Goal: Communication & Community: Share content

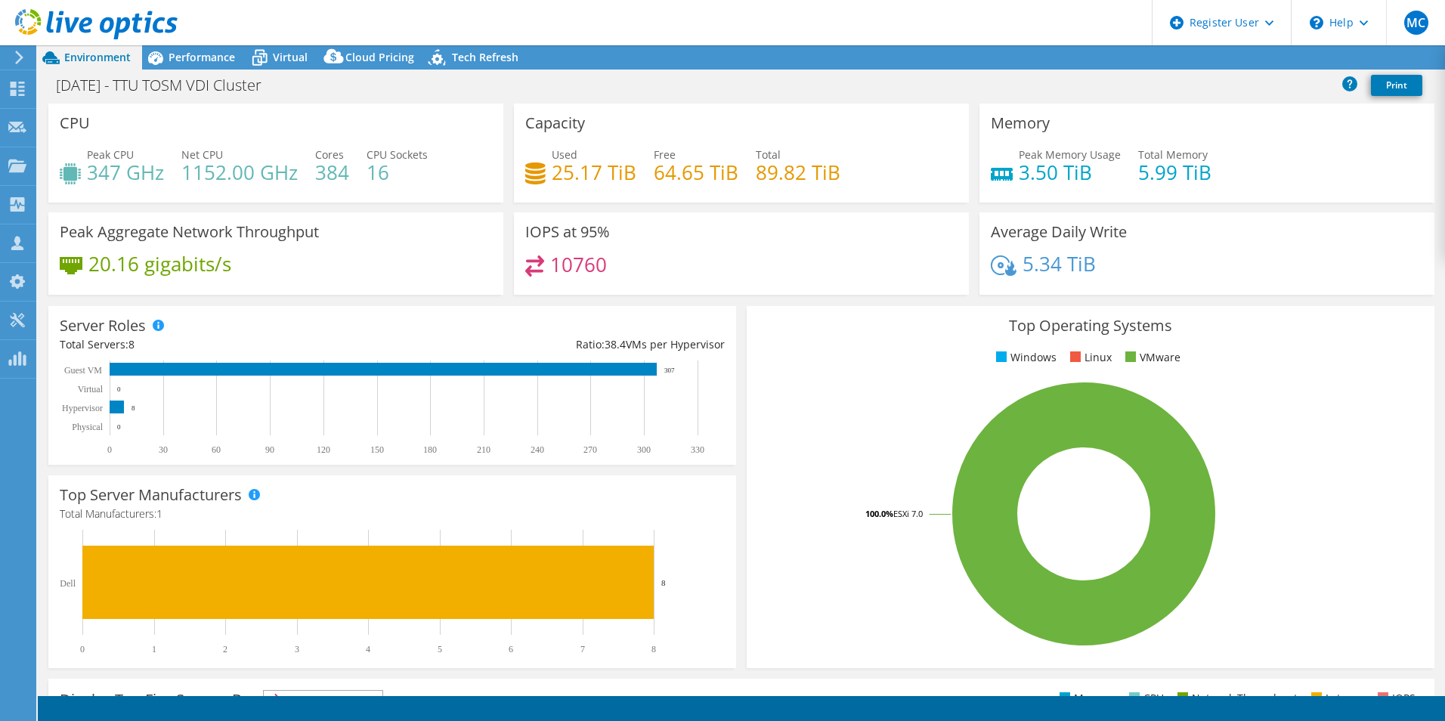
select select "USD"
click at [1250, 58] on link "Share" at bounding box center [1256, 57] width 62 height 23
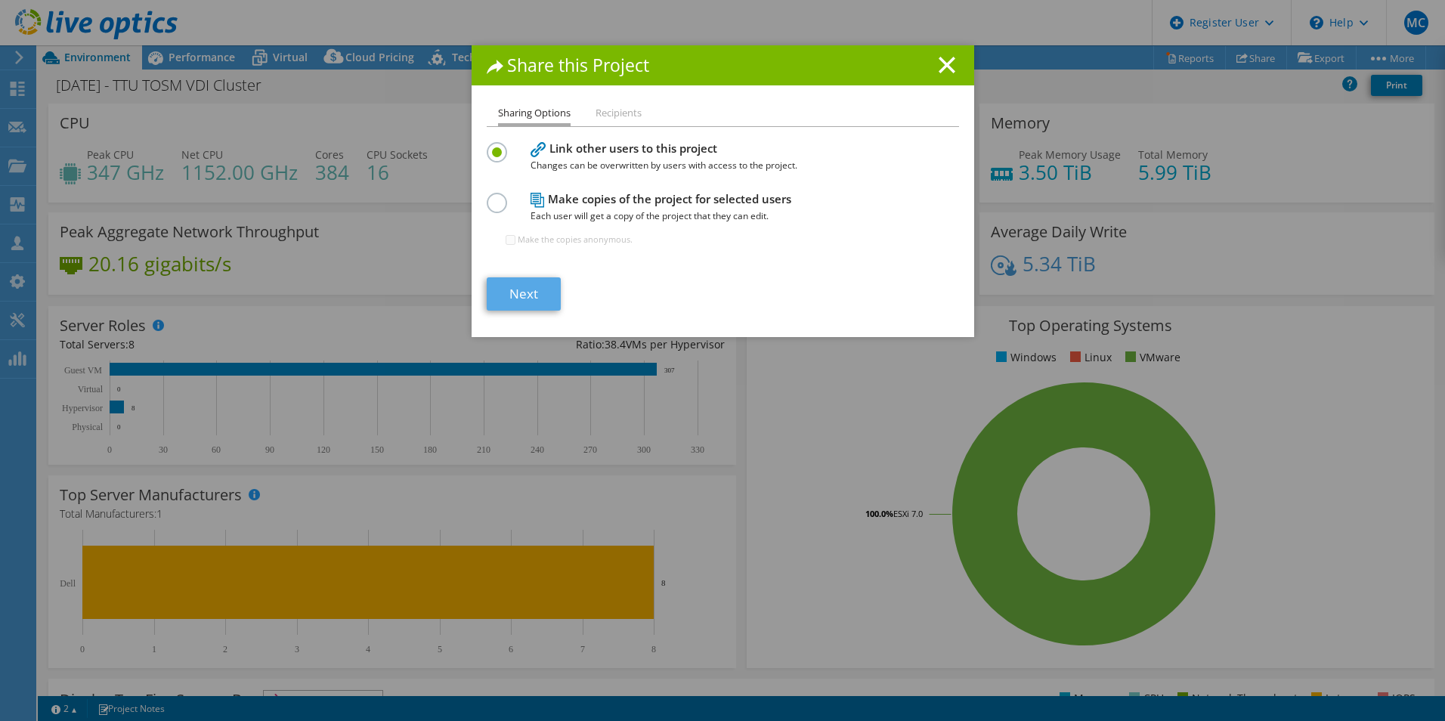
click at [537, 277] on section "Link other users to this project Changes can be overwritten by users with acces…" at bounding box center [723, 224] width 472 height 172
click at [537, 280] on link "Next" at bounding box center [524, 293] width 74 height 33
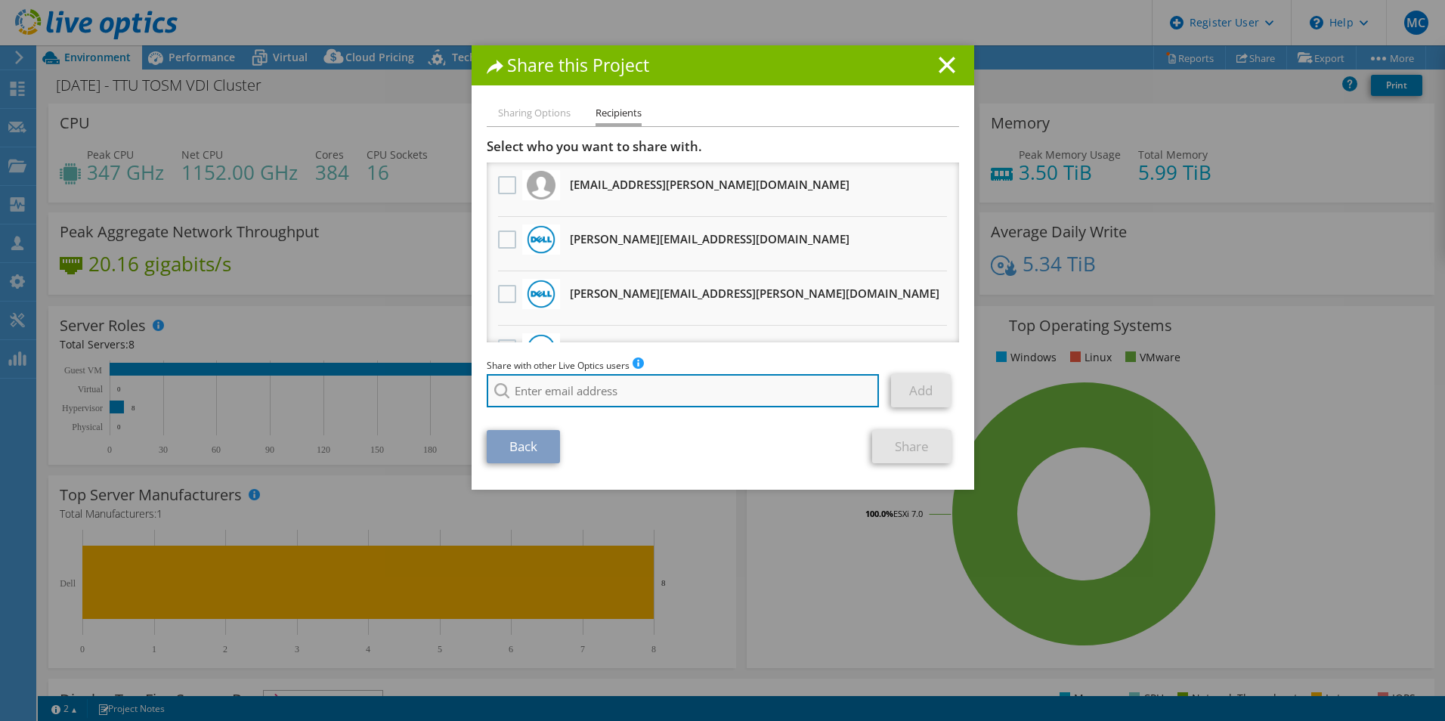
click at [561, 390] on input "search" at bounding box center [683, 390] width 393 height 33
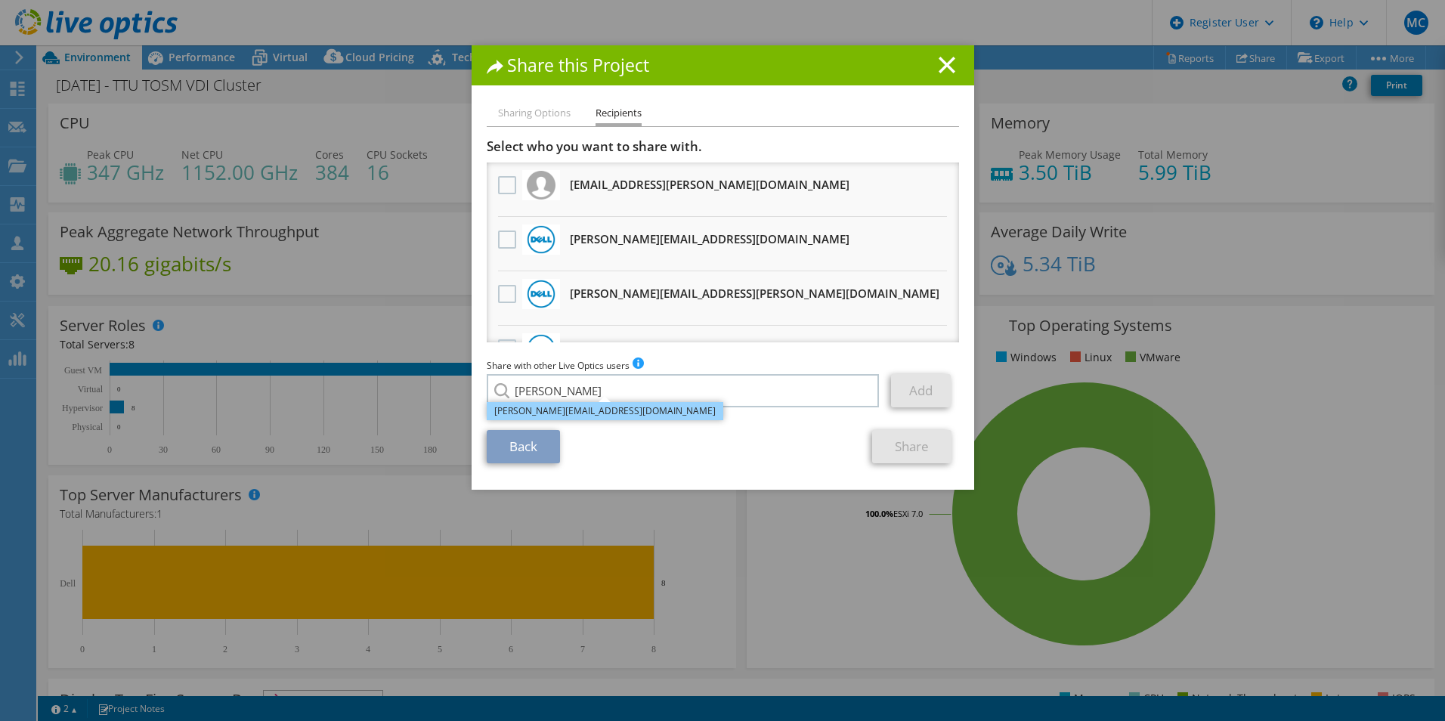
click at [556, 409] on li "[PERSON_NAME][EMAIL_ADDRESS][DOMAIN_NAME]" at bounding box center [605, 411] width 237 height 18
type input "[PERSON_NAME][EMAIL_ADDRESS][DOMAIN_NAME]"
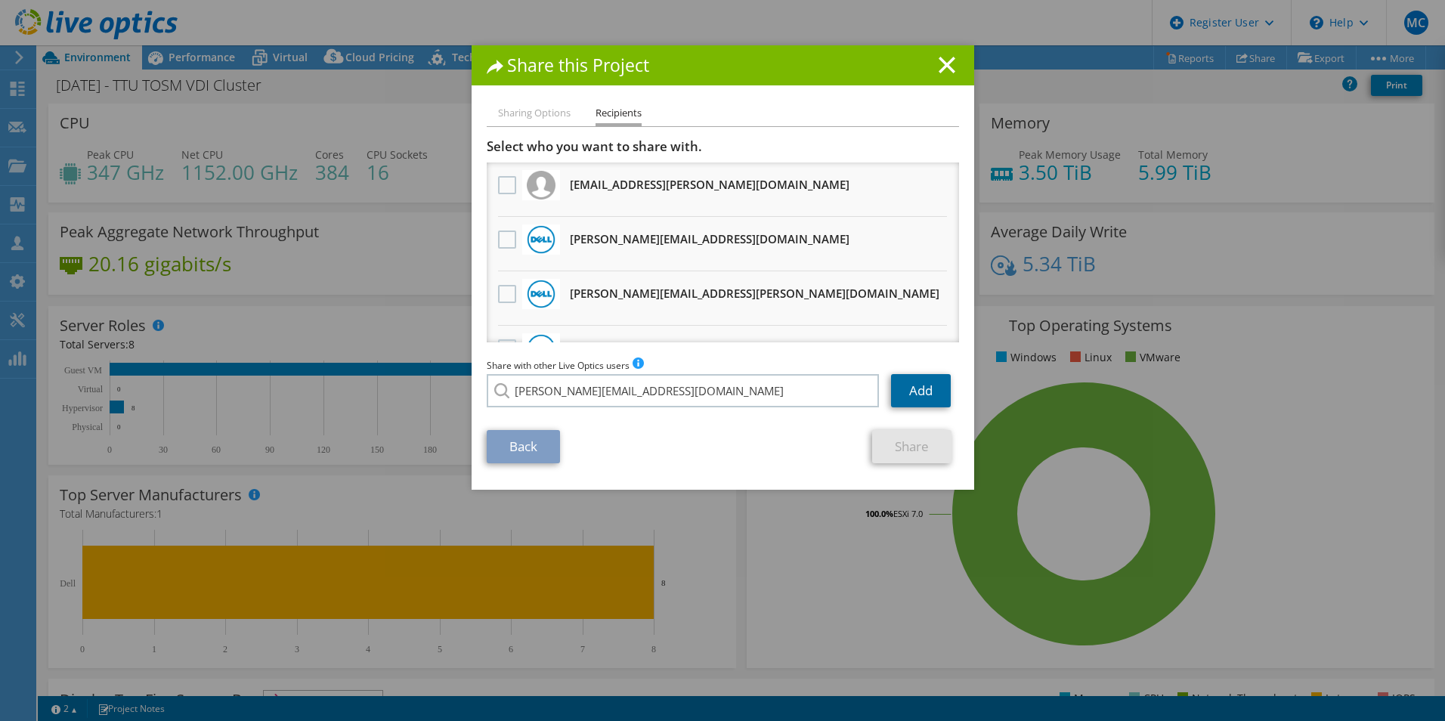
click at [904, 395] on link "Add" at bounding box center [921, 390] width 60 height 33
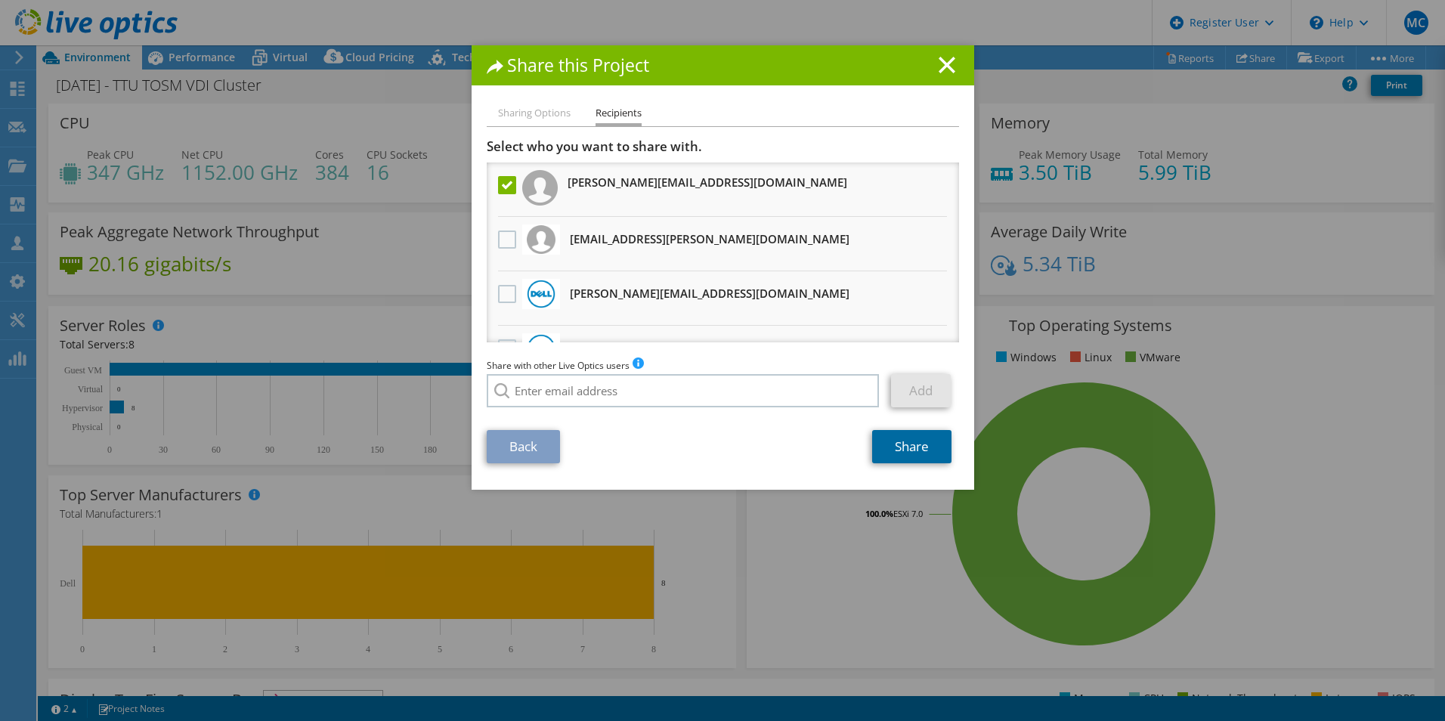
click at [891, 445] on link "Share" at bounding box center [911, 446] width 79 height 33
